Goal: Transaction & Acquisition: Purchase product/service

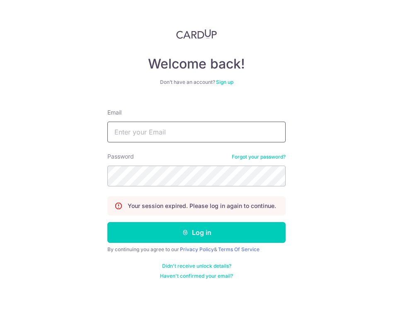
click at [176, 129] on input "Email" at bounding box center [196, 131] width 178 height 21
type input "[EMAIL_ADDRESS][DOMAIN_NAME]"
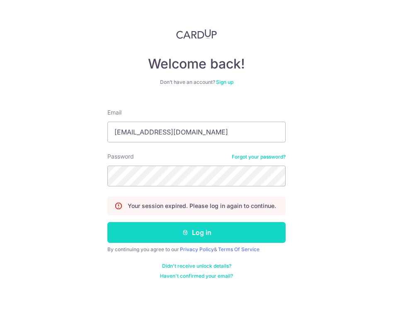
click at [223, 229] on button "Log in" at bounding box center [196, 232] width 178 height 21
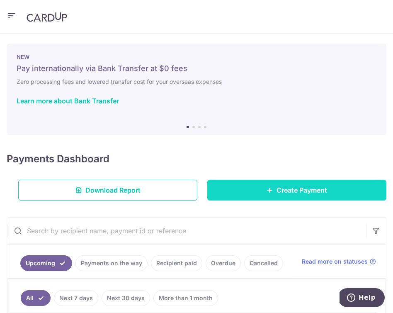
click at [263, 190] on link "Create Payment" at bounding box center [296, 190] width 179 height 21
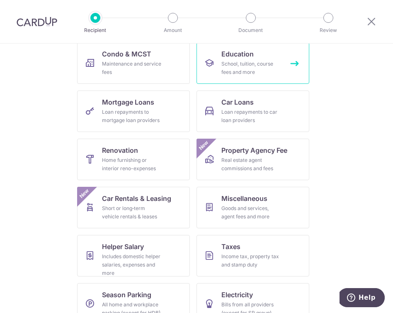
scroll to position [155, 0]
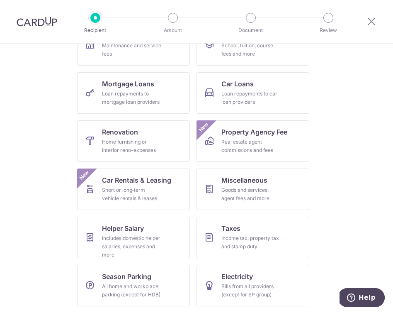
click at [345, 218] on ul "Insurance All insurance premiums (except NTUC Income) Rent Property rent and re…" at bounding box center [197, 144] width 340 height 337
click at [269, 279] on link "Electricity Bills from all providers (except for SP group)" at bounding box center [253, 284] width 113 height 41
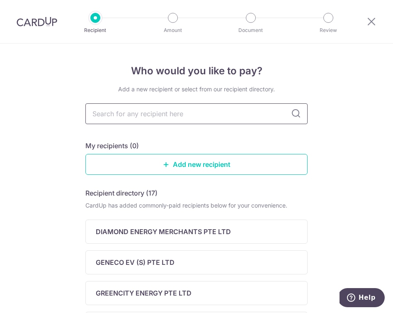
click at [201, 115] on input "text" at bounding box center [196, 113] width 222 height 21
type input "sp"
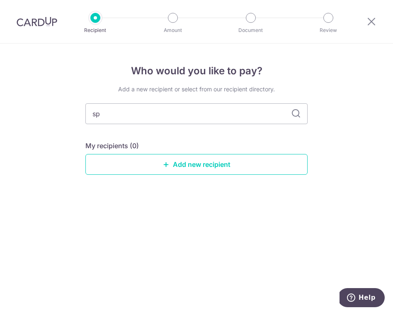
type input "s"
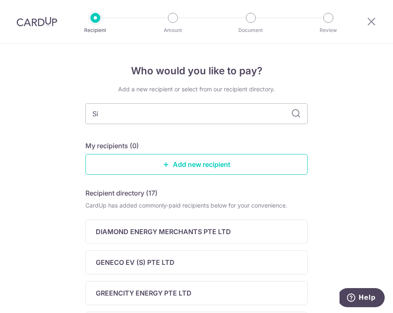
type input "Sin"
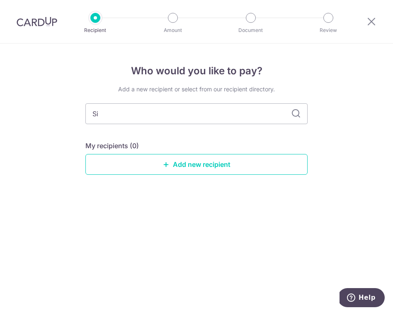
type input "S"
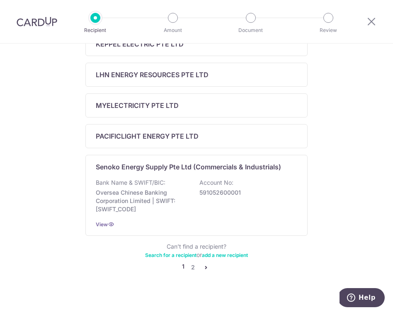
scroll to position [349, 0]
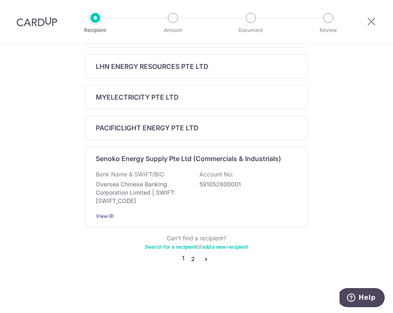
click at [194, 259] on link "2" at bounding box center [193, 259] width 10 height 10
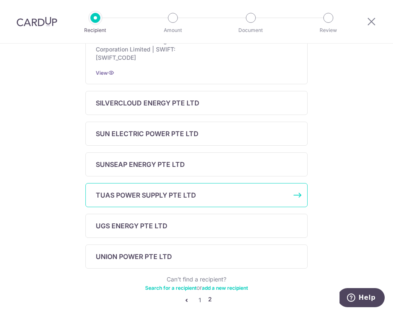
scroll to position [267, 0]
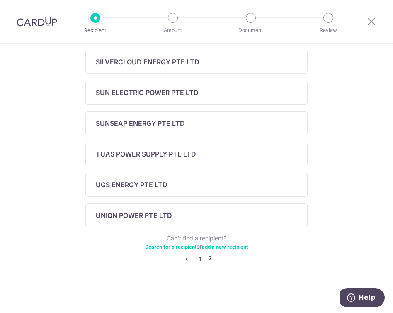
click at [200, 259] on link "1" at bounding box center [200, 259] width 10 height 10
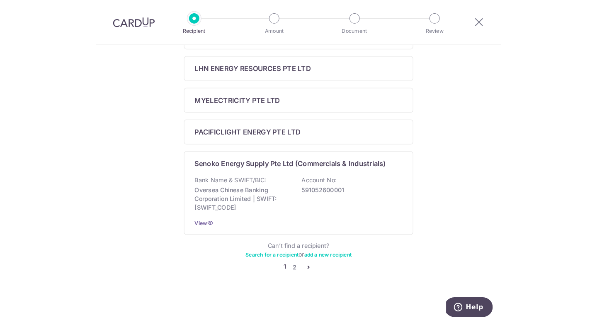
scroll to position [285, 0]
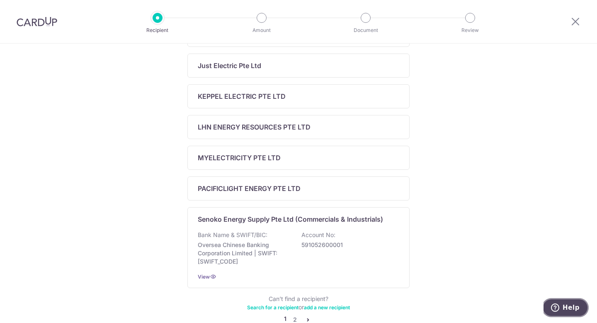
click at [393, 305] on icon "Help" at bounding box center [555, 307] width 8 height 8
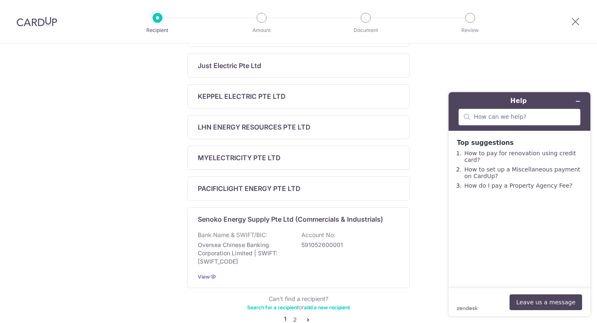
click at [393, 303] on div "zendesk .cls-1{fill:#03363d;} Leave us a message" at bounding box center [519, 302] width 125 height 16
click at [393, 294] on div "zendesk .cls-1{fill:#03363d;} Leave us a message" at bounding box center [519, 302] width 125 height 16
click at [393, 118] on input "search" at bounding box center [524, 116] width 101 height 7
type input "sp utilities"
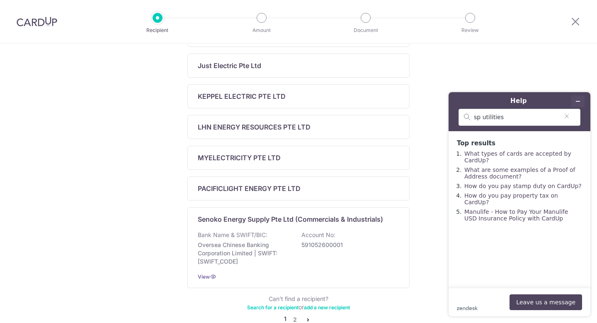
click at [393, 102] on button "Minimise widget" at bounding box center [577, 101] width 13 height 12
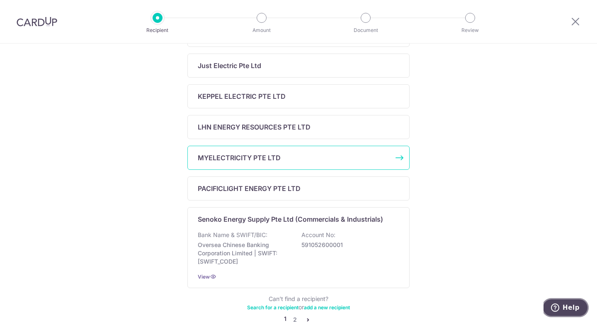
scroll to position [336, 0]
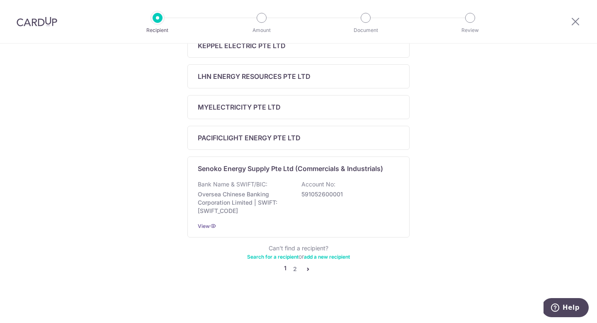
click at [319, 258] on link "add a new recipient" at bounding box center [327, 256] width 46 height 6
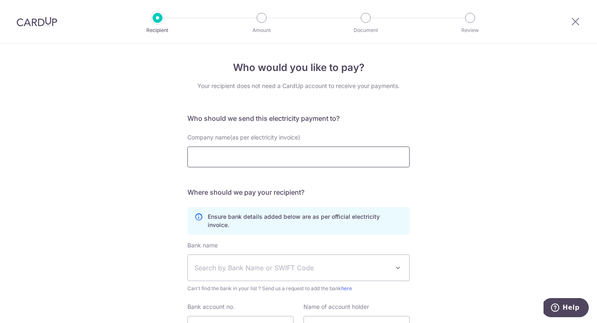
click at [313, 156] on input "Company name(as per electricity invoice)" at bounding box center [298, 156] width 222 height 21
type input "Sp"
click at [393, 194] on div "Who would you like to pay? Your recipient does not need a CardUp account to rec…" at bounding box center [298, 223] width 597 height 359
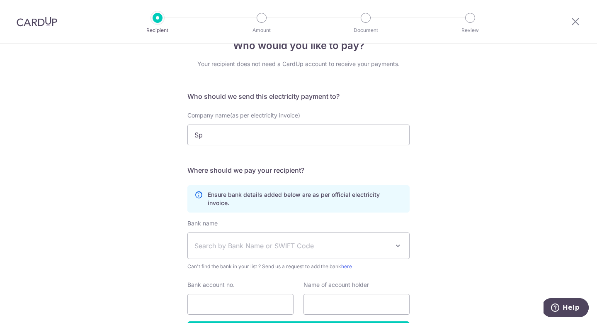
scroll to position [72, 0]
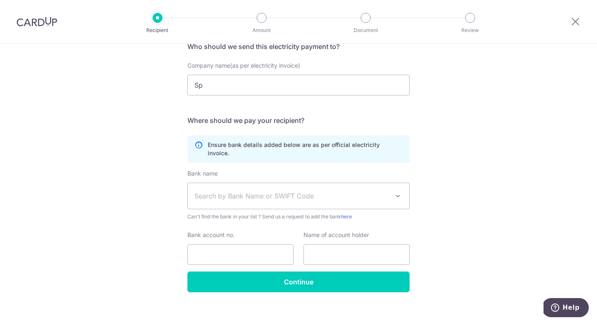
click at [393, 191] on span at bounding box center [398, 196] width 10 height 10
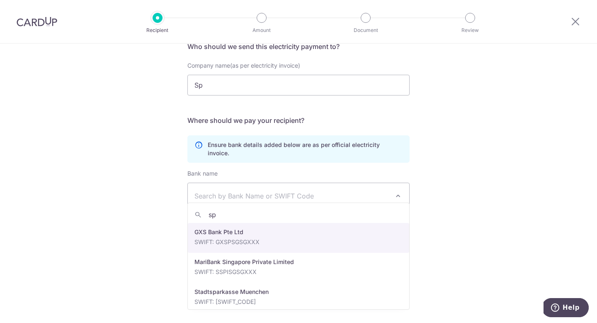
type input "sp"
